Goal: Task Accomplishment & Management: Manage account settings

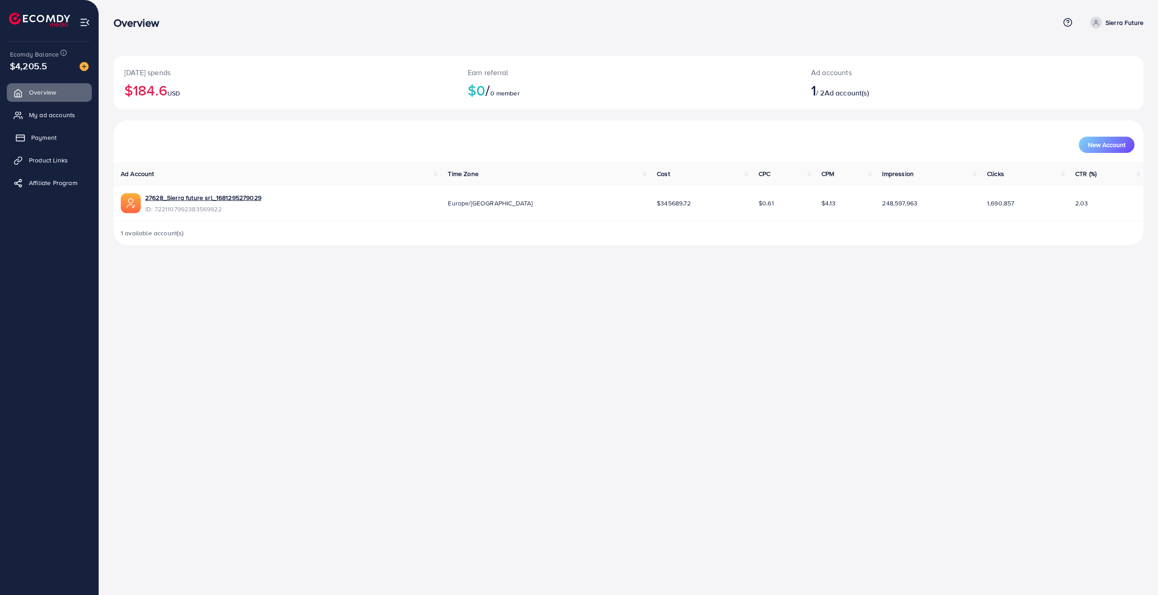
click at [52, 137] on span "Payment" at bounding box center [43, 137] width 25 height 9
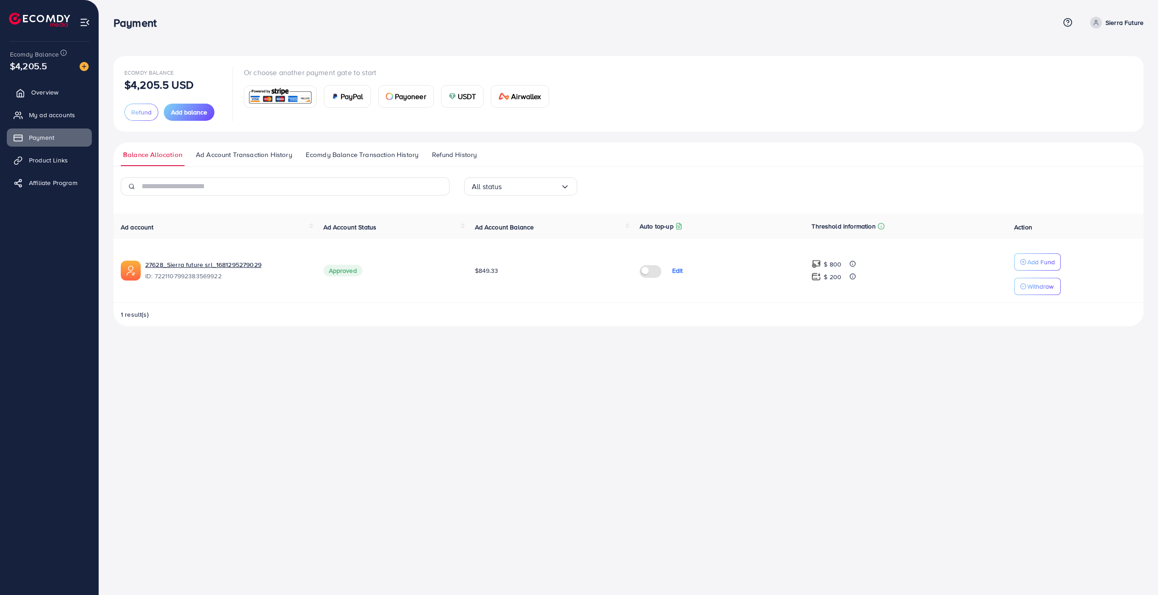
click at [48, 94] on span "Overview" at bounding box center [44, 92] width 27 height 9
